Goal: Navigation & Orientation: Find specific page/section

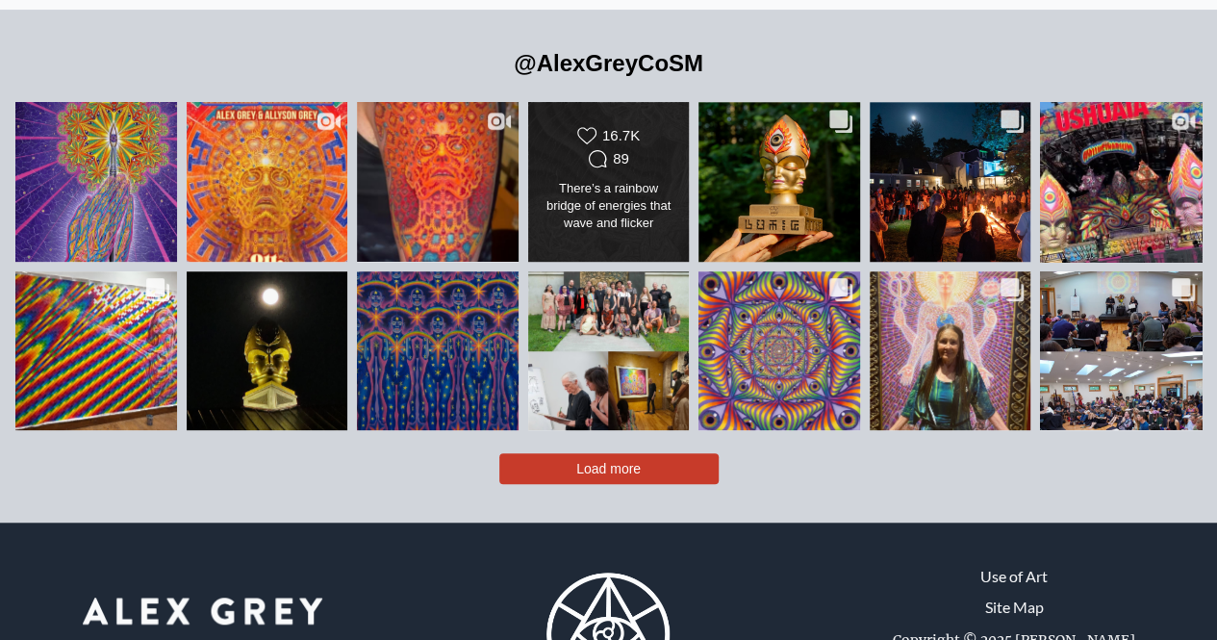
scroll to position [4041, 0]
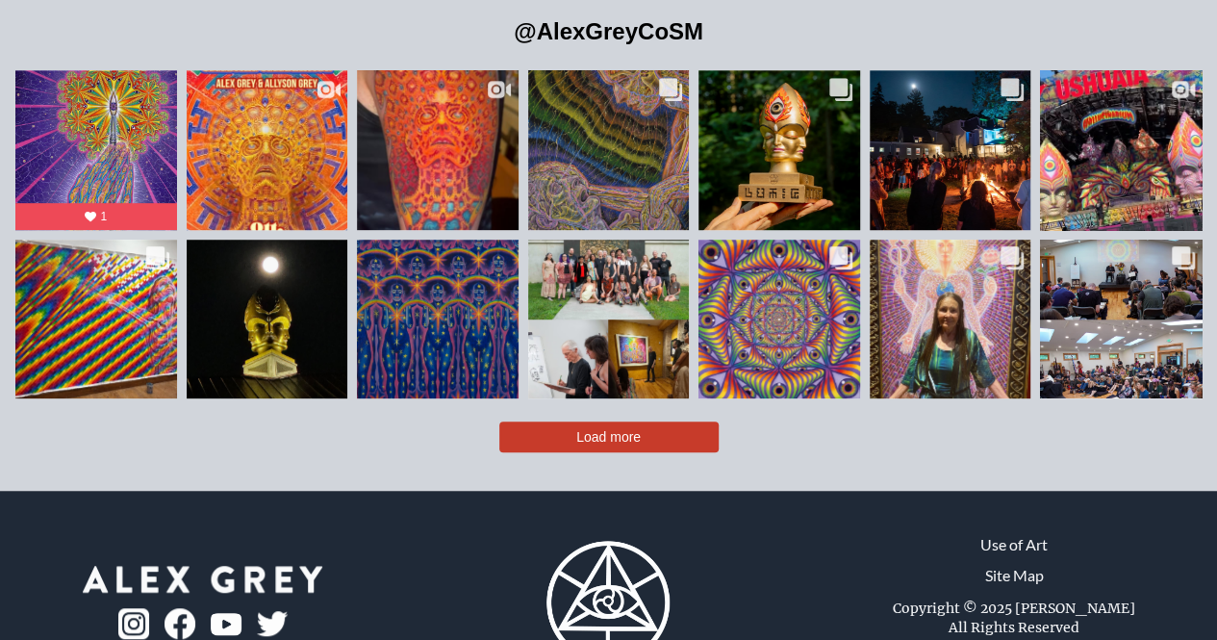
click at [609, 429] on span "Load more" at bounding box center [608, 436] width 64 height 15
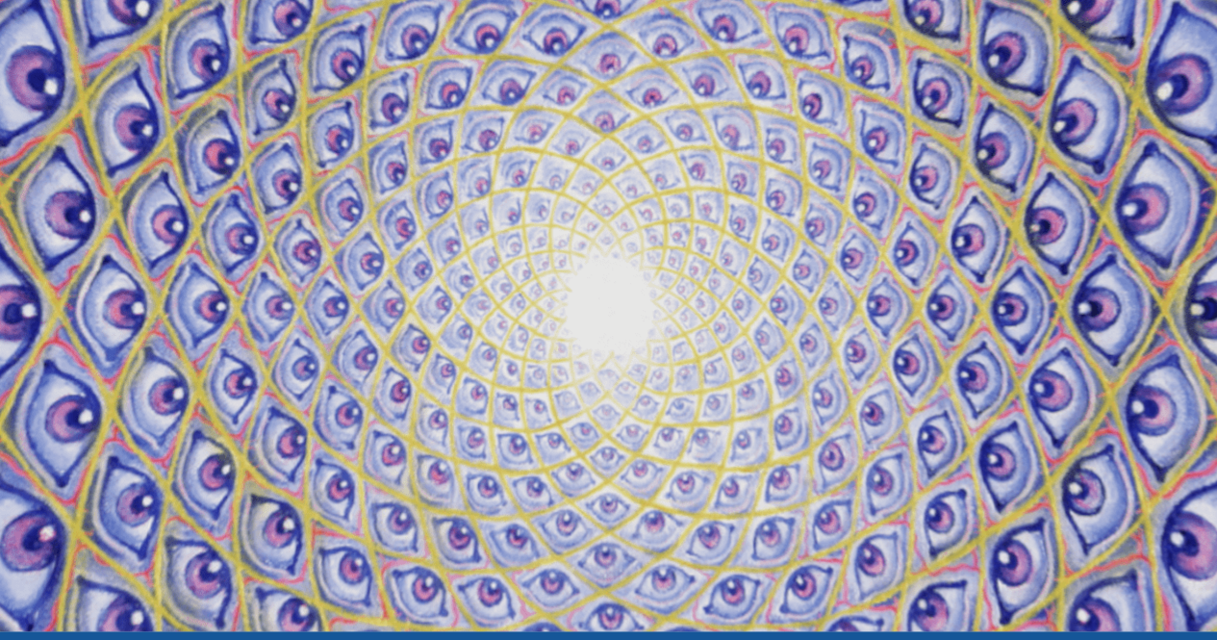
scroll to position [0, 0]
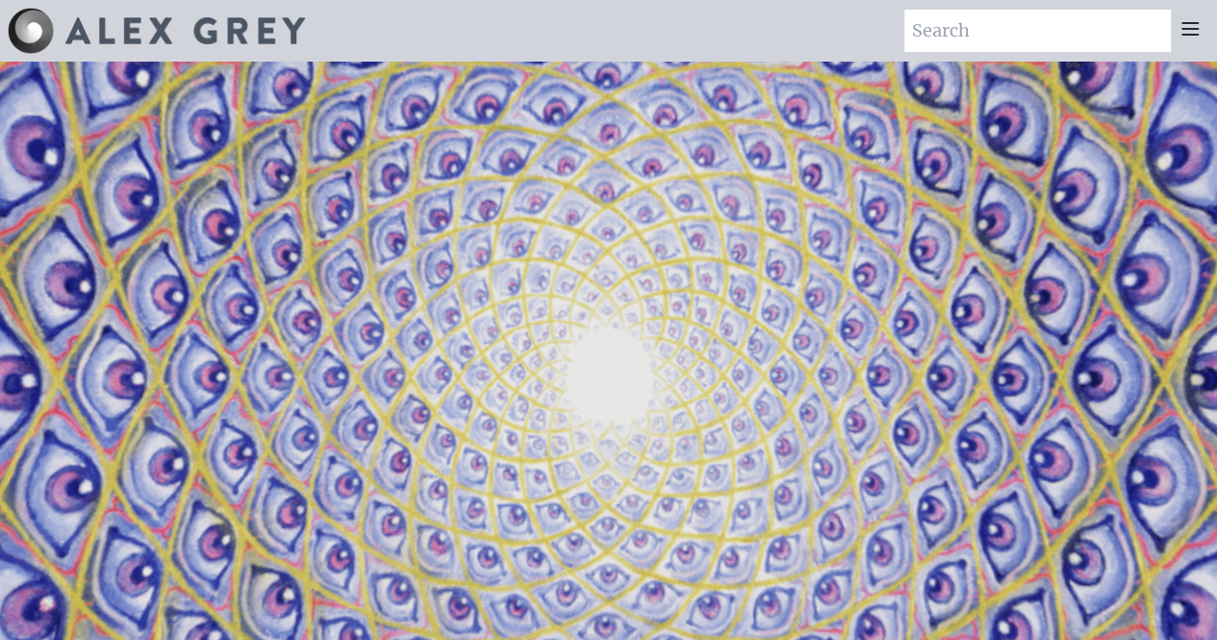
click at [1195, 36] on icon at bounding box center [1190, 28] width 23 height 23
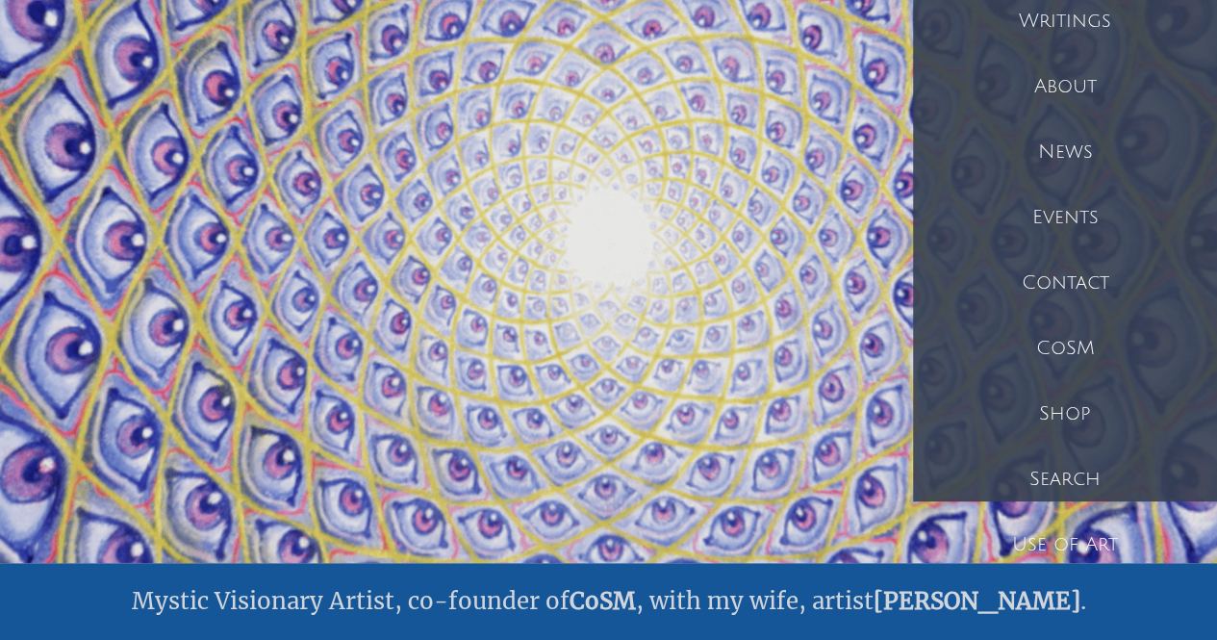
scroll to position [192, 0]
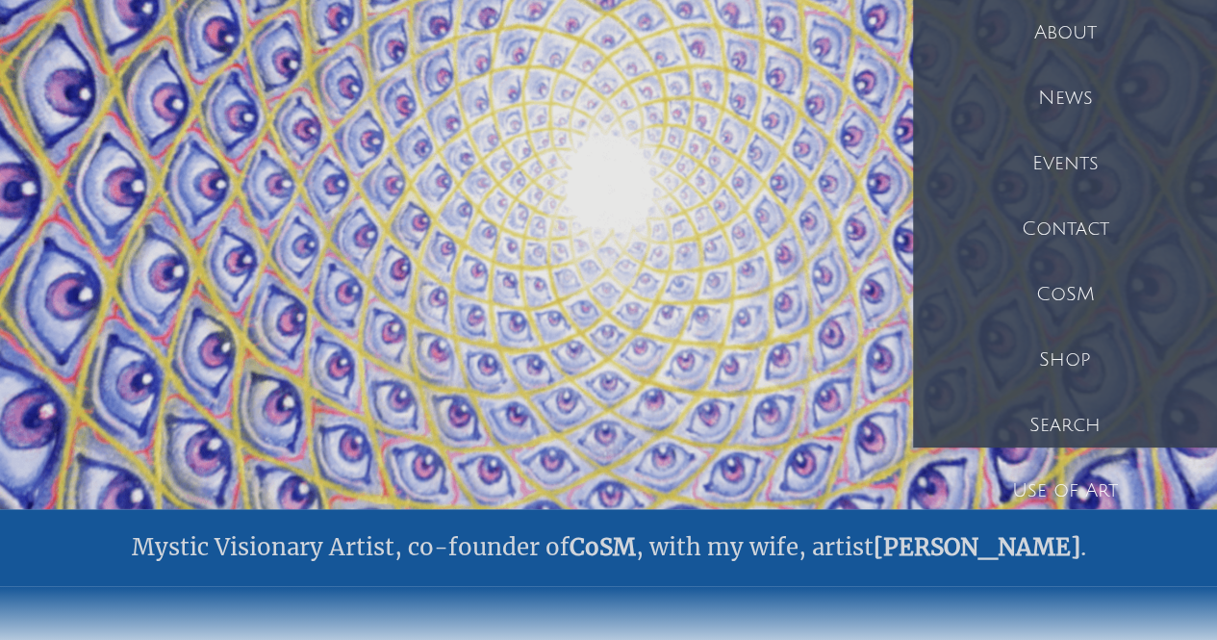
click at [1097, 355] on div "Shop" at bounding box center [1065, 359] width 304 height 65
